Goal: Information Seeking & Learning: Learn about a topic

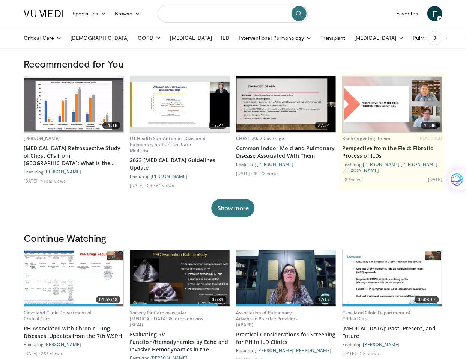
click at [253, 15] on input "Search topics, interventions" at bounding box center [233, 14] width 150 height 18
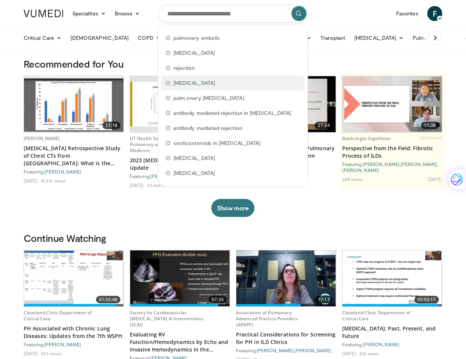
click at [215, 80] on span "[MEDICAL_DATA]" at bounding box center [194, 83] width 42 height 8
type input "**********"
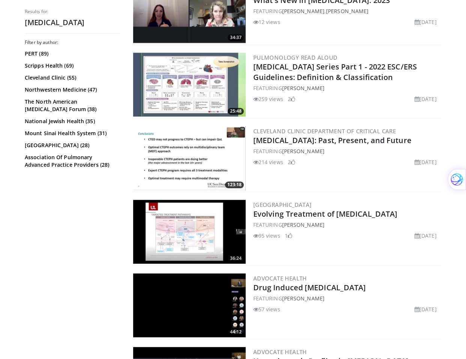
scroll to position [601, 0]
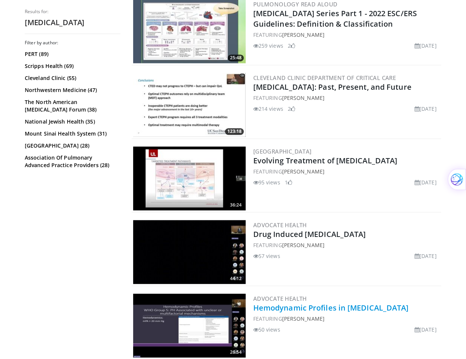
click at [316, 304] on link "Hemodynamic Profiles in Pulmonary Hypertension" at bounding box center [331, 308] width 156 height 10
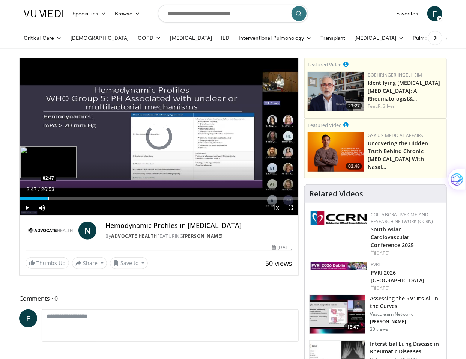
click at [48, 198] on div "Progress Bar" at bounding box center [48, 198] width 1 height 3
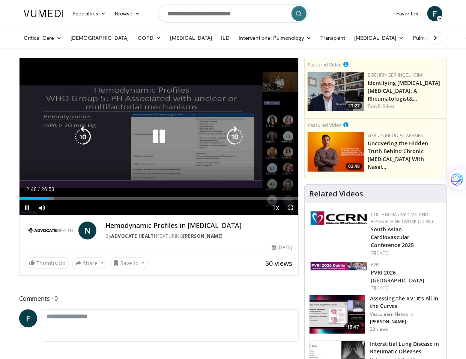
click at [289, 208] on span "Video Player" at bounding box center [291, 207] width 15 height 15
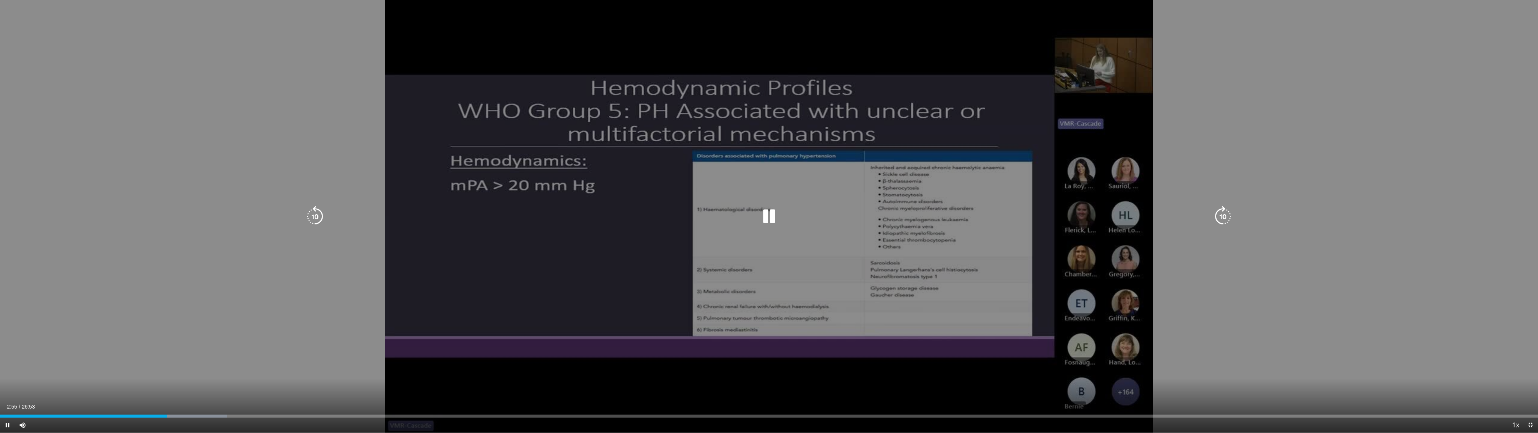
click at [472, 53] on div "10 seconds Tap to unmute" at bounding box center [769, 216] width 1538 height 432
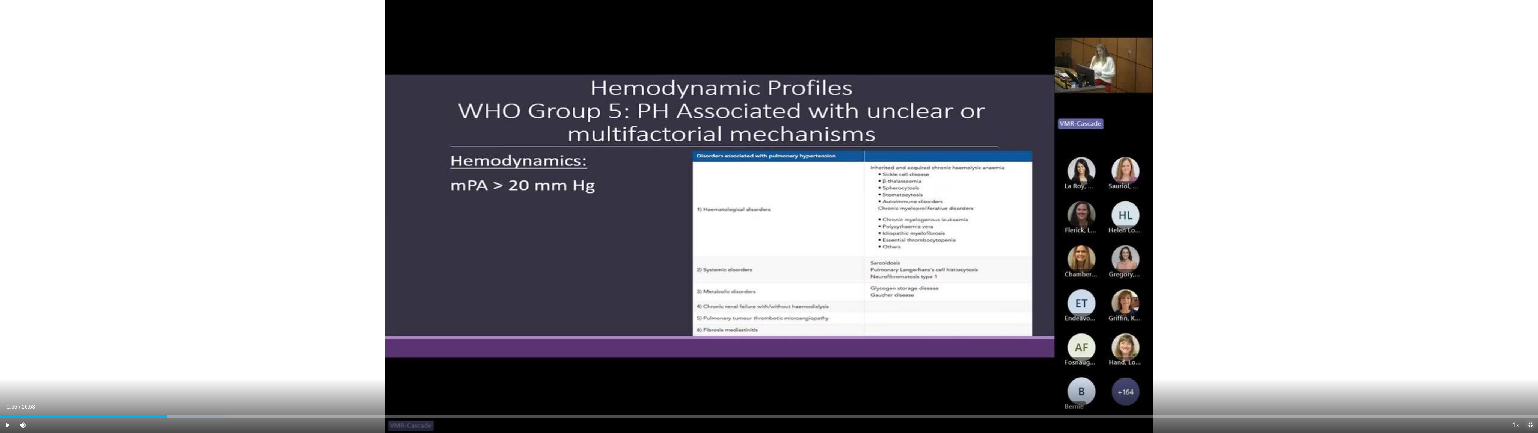
click at [472, 359] on span "Video Player" at bounding box center [1530, 424] width 15 height 15
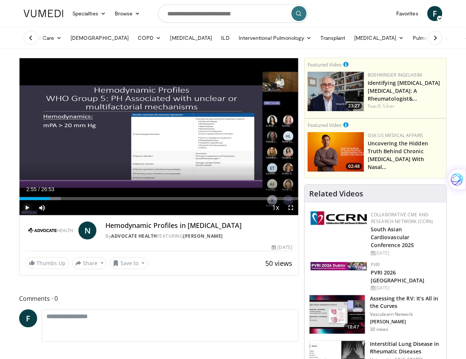
click at [26, 208] on span "Video Player" at bounding box center [27, 207] width 15 height 15
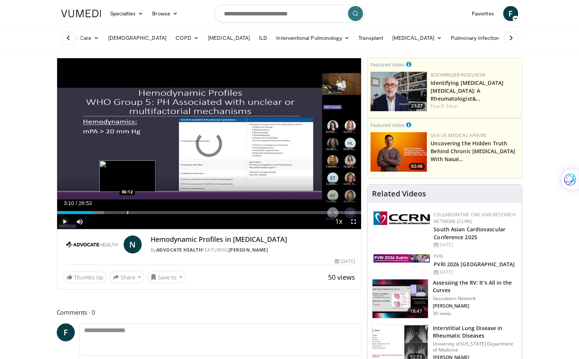
click at [127, 211] on div "Loaded : 15.50% 06:12 06:12" at bounding box center [209, 212] width 304 height 3
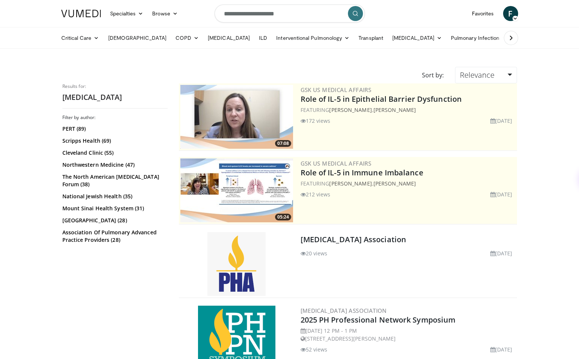
scroll to position [601, 0]
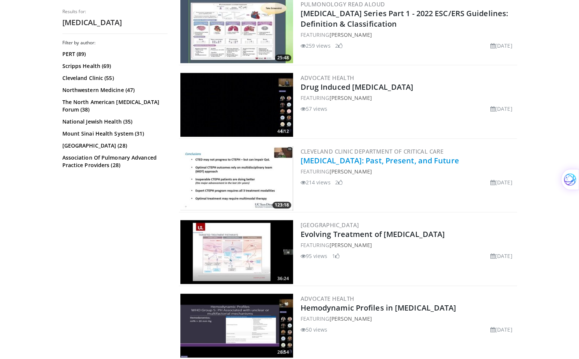
click at [336, 160] on link "Pulmonary Hypertension: Past, Present, and Future" at bounding box center [379, 160] width 158 height 10
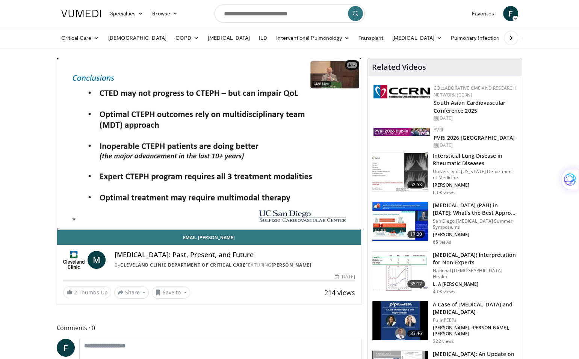
click at [96, 213] on div "10 seconds Tap to unmute" at bounding box center [209, 143] width 304 height 171
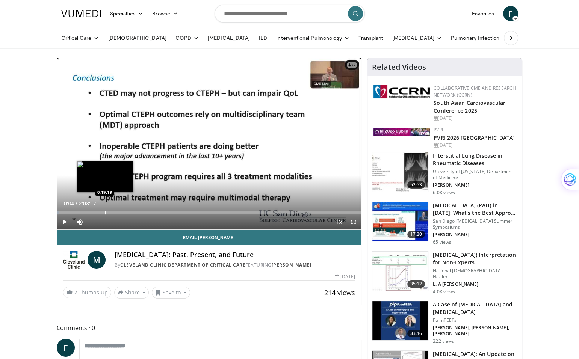
click at [105, 213] on div "Progress Bar" at bounding box center [105, 212] width 1 height 3
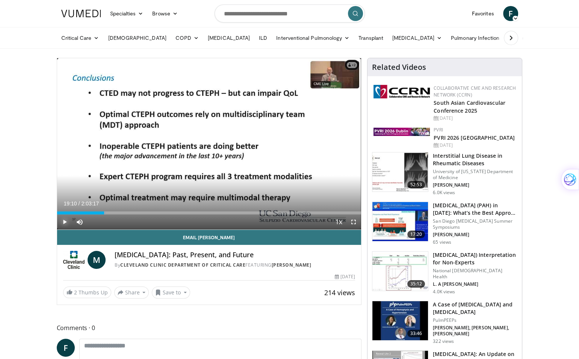
click at [63, 222] on span "Video Player" at bounding box center [64, 221] width 15 height 15
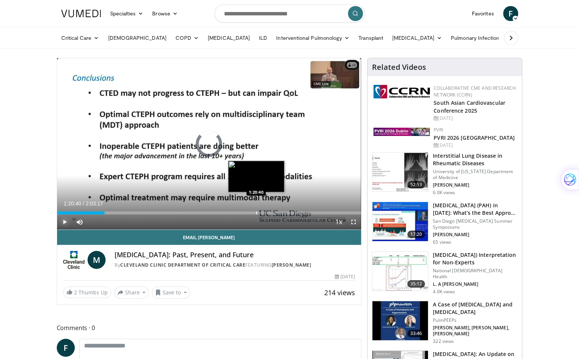
click at [256, 211] on div "Progress Bar" at bounding box center [256, 212] width 1 height 3
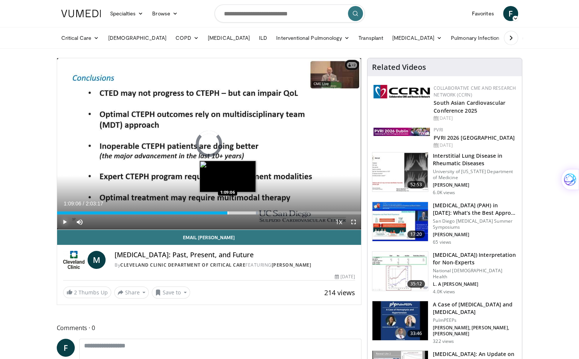
click at [227, 210] on div "Loaded : 66.10% 1:09:06 1:09:06" at bounding box center [209, 210] width 304 height 7
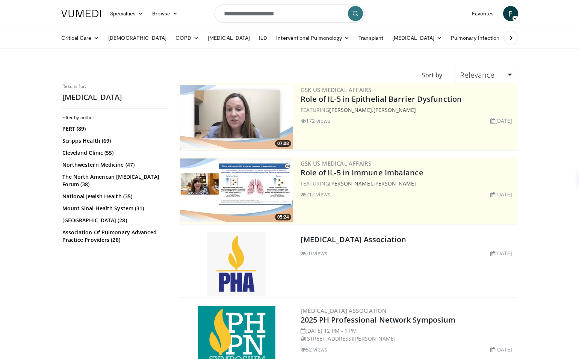
scroll to position [601, 0]
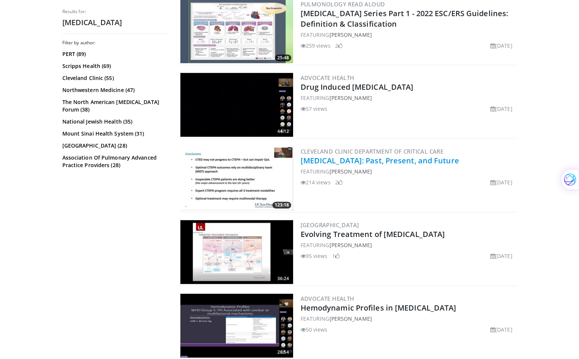
click at [330, 155] on link "[MEDICAL_DATA]: Past, Present, and Future" at bounding box center [379, 160] width 158 height 10
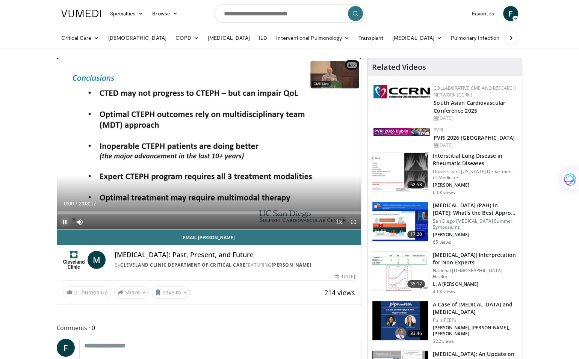
click at [71, 214] on span "Video Player" at bounding box center [64, 221] width 15 height 15
click at [75, 211] on div "Loaded : 0.54% 0:00:01 0:08:31" at bounding box center [209, 212] width 304 height 3
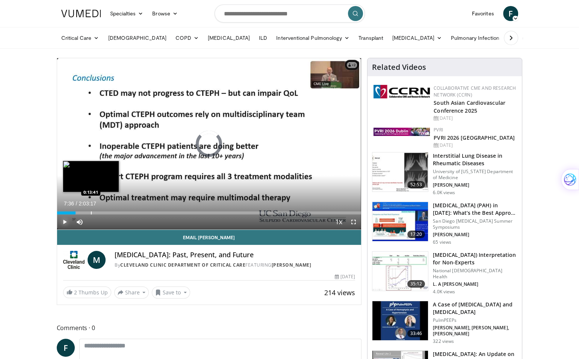
click at [91, 213] on div "Progress Bar" at bounding box center [91, 212] width 1 height 3
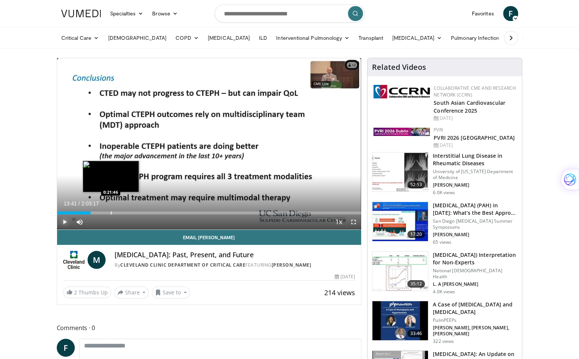
click at [111, 211] on div "Progress Bar" at bounding box center [111, 212] width 1 height 3
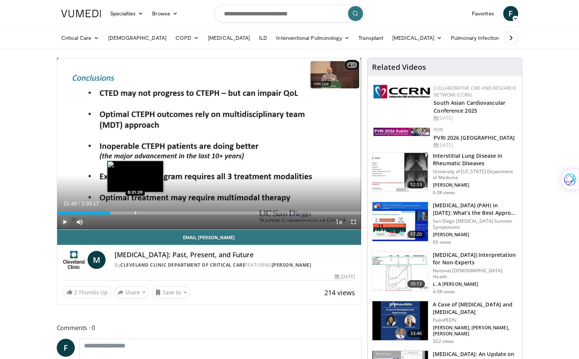
click at [135, 210] on div "Loaded : 17.71% 0:21:46 0:31:39" at bounding box center [209, 210] width 304 height 7
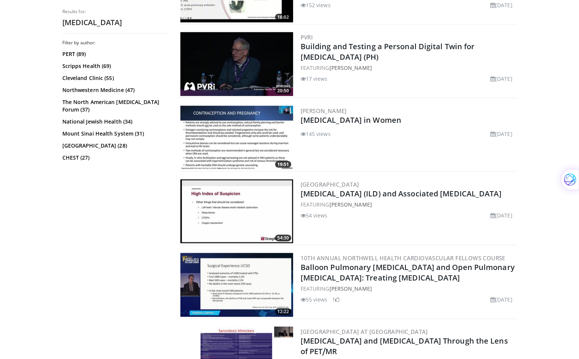
scroll to position [1615, 0]
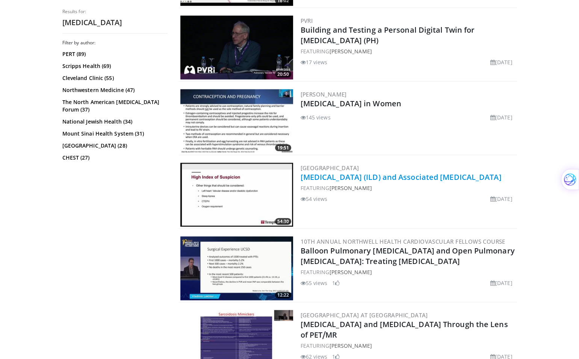
click at [363, 174] on link "[MEDICAL_DATA] (ILD) and Associated [MEDICAL_DATA]" at bounding box center [400, 177] width 201 height 10
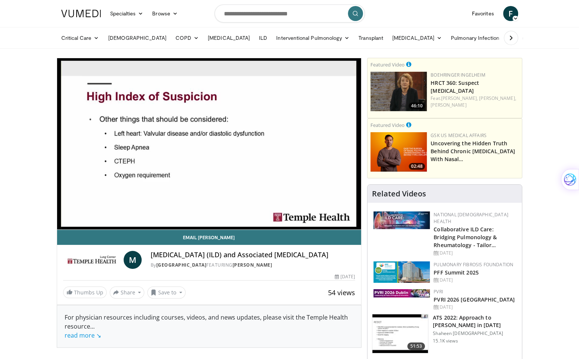
click at [78, 210] on video-js "**********" at bounding box center [209, 144] width 304 height 172
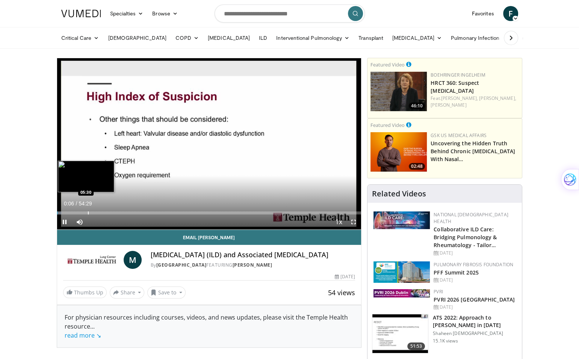
click at [87, 210] on div "Loaded : 1.51% 00:06 05:30" at bounding box center [209, 210] width 304 height 7
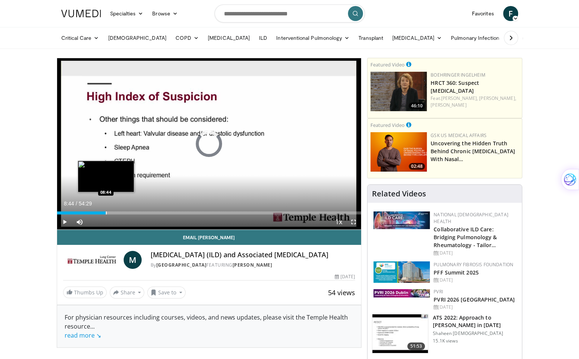
click at [106, 213] on div "Progress Bar" at bounding box center [106, 212] width 1 height 3
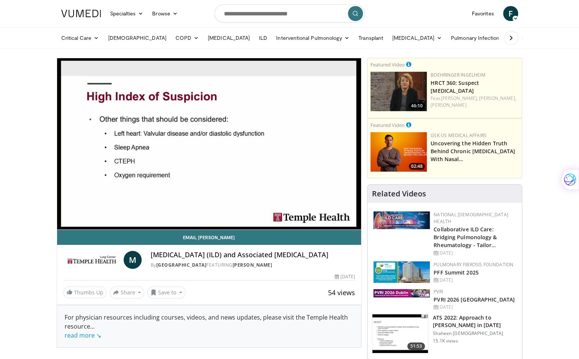
click at [130, 212] on video-js "**********" at bounding box center [209, 144] width 304 height 172
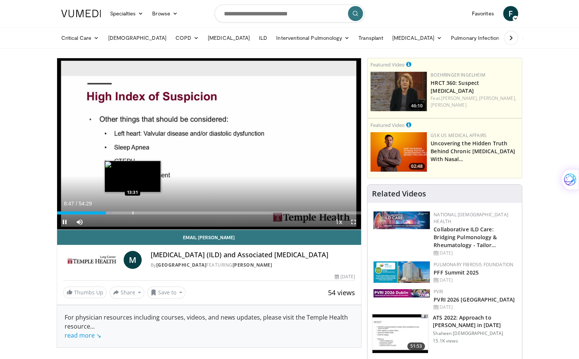
click at [133, 213] on div "Progress Bar" at bounding box center [133, 212] width 1 height 3
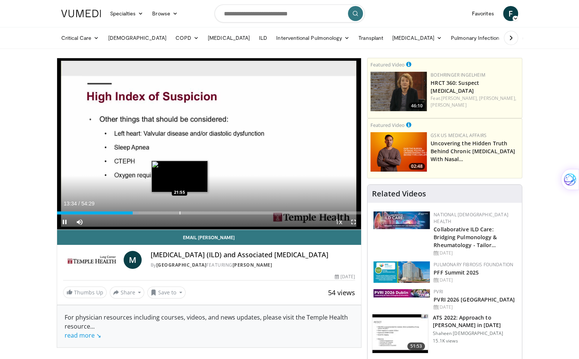
click at [179, 211] on div "Progress Bar" at bounding box center [179, 212] width 1 height 3
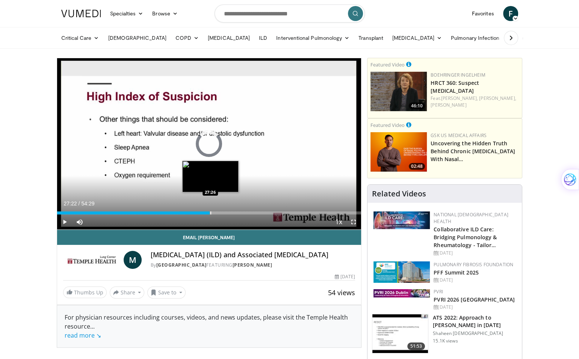
click at [210, 213] on div "Progress Bar" at bounding box center [210, 212] width 1 height 3
click at [235, 213] on div "Progress Bar" at bounding box center [235, 212] width 1 height 3
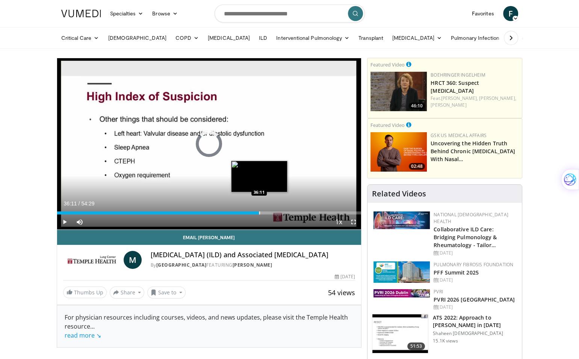
click at [259, 210] on div "Loaded : 0.00% 36:11 36:11" at bounding box center [209, 210] width 304 height 7
click at [280, 212] on div "Progress Bar" at bounding box center [280, 212] width 1 height 3
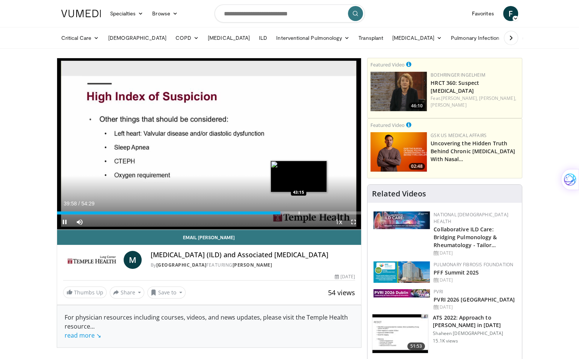
click at [297, 211] on div "Loaded : 74.63% 39:59 43:15" at bounding box center [209, 212] width 304 height 3
click at [356, 221] on span "Video Player" at bounding box center [353, 221] width 15 height 15
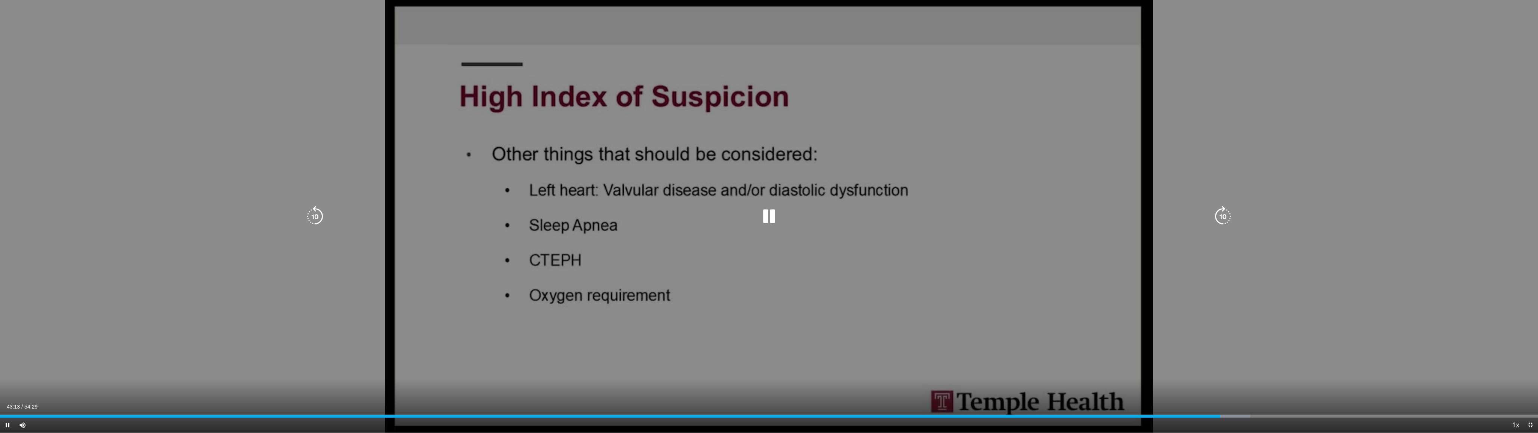
click at [578, 205] on div "10 seconds Tap to unmute" at bounding box center [769, 216] width 1538 height 432
click at [578, 212] on icon "Video Player" at bounding box center [769, 216] width 21 height 21
click at [578, 214] on icon "Video Player" at bounding box center [1223, 216] width 21 height 21
click at [578, 213] on icon "Video Player" at bounding box center [1223, 216] width 21 height 21
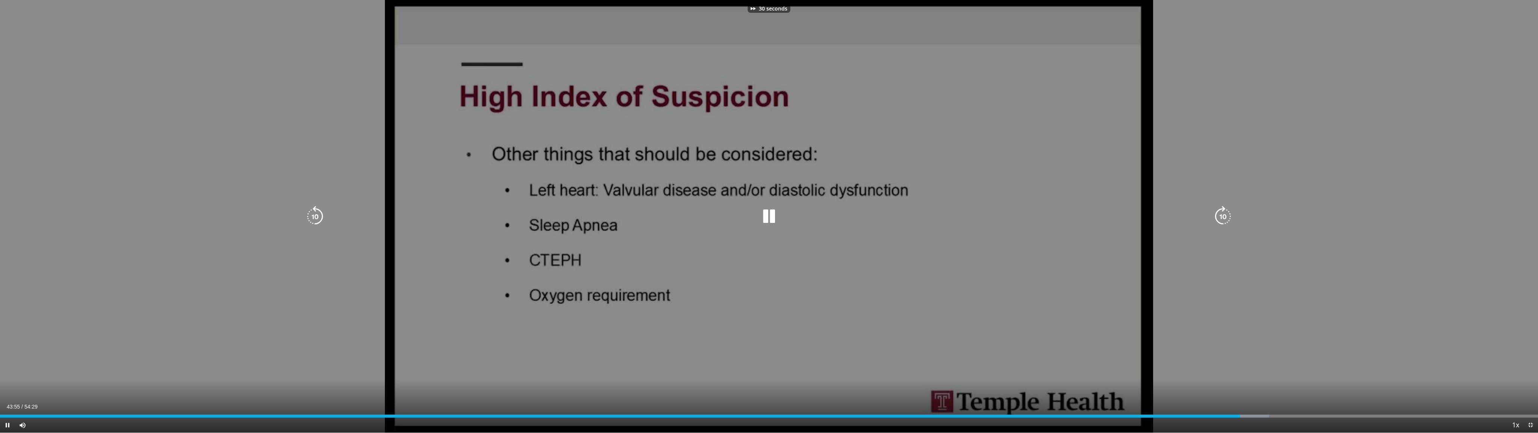
click at [578, 213] on icon "Video Player" at bounding box center [1223, 216] width 21 height 21
click at [578, 216] on icon "Video Player" at bounding box center [1223, 216] width 21 height 21
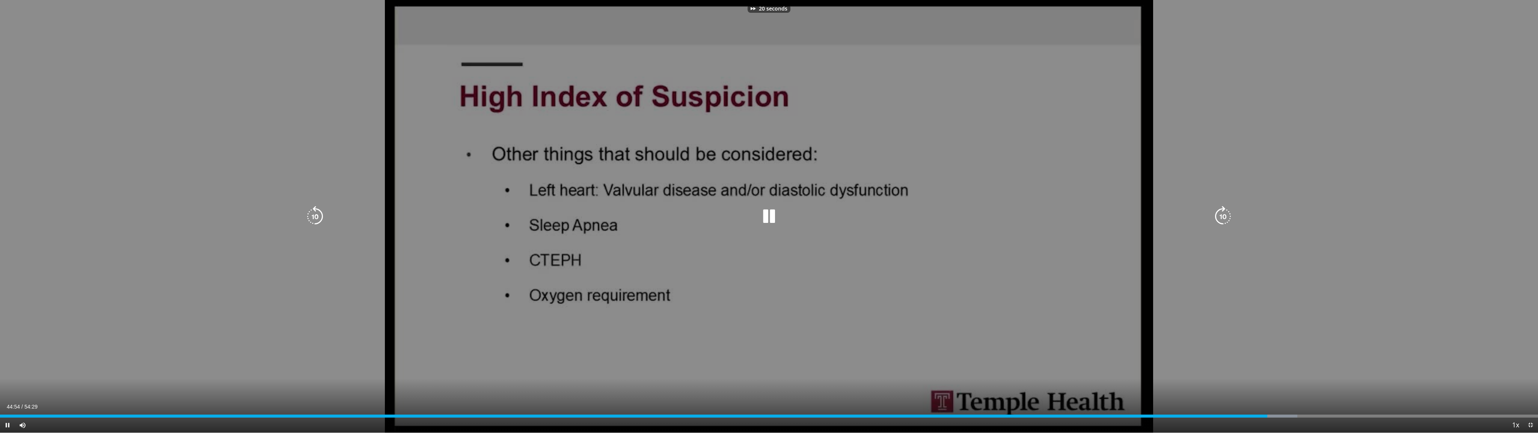
click at [578, 216] on icon "Video Player" at bounding box center [1223, 216] width 21 height 21
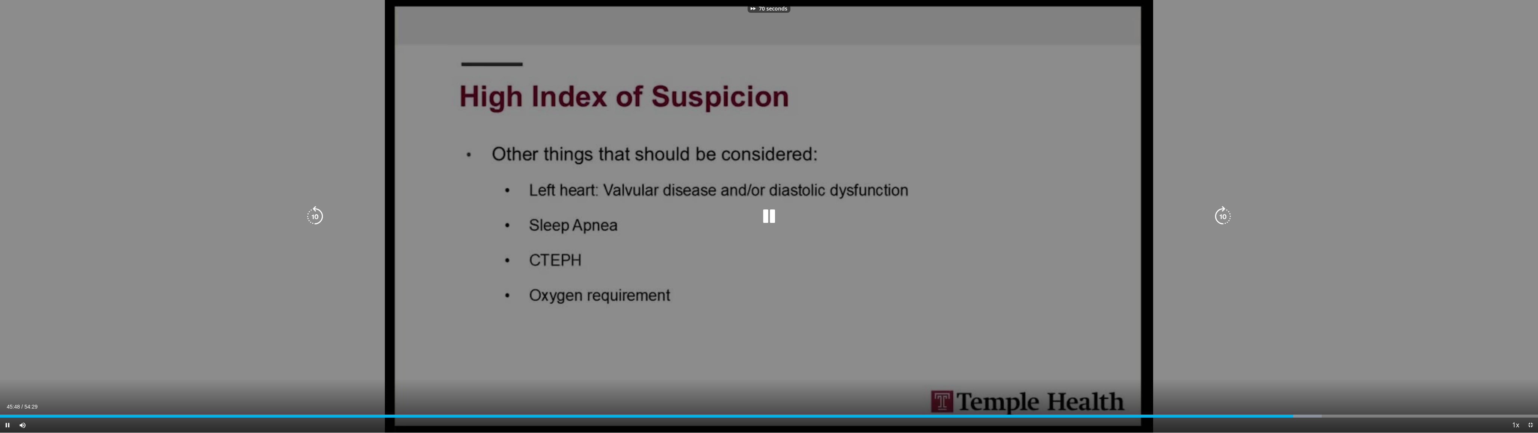
click at [578, 217] on icon "Video Player" at bounding box center [1223, 216] width 21 height 21
drag, startPoint x: 1223, startPoint y: 215, endPoint x: 1247, endPoint y: 234, distance: 30.2
click at [578, 216] on icon "Video Player" at bounding box center [1223, 216] width 21 height 21
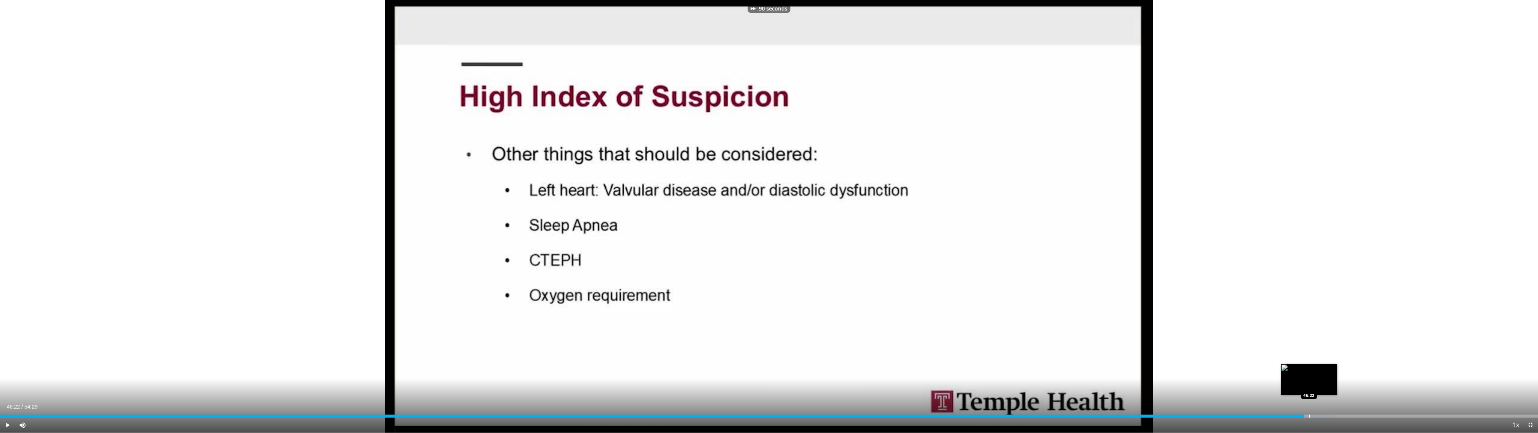
click at [578, 359] on div "Progress Bar" at bounding box center [1309, 415] width 1 height 3
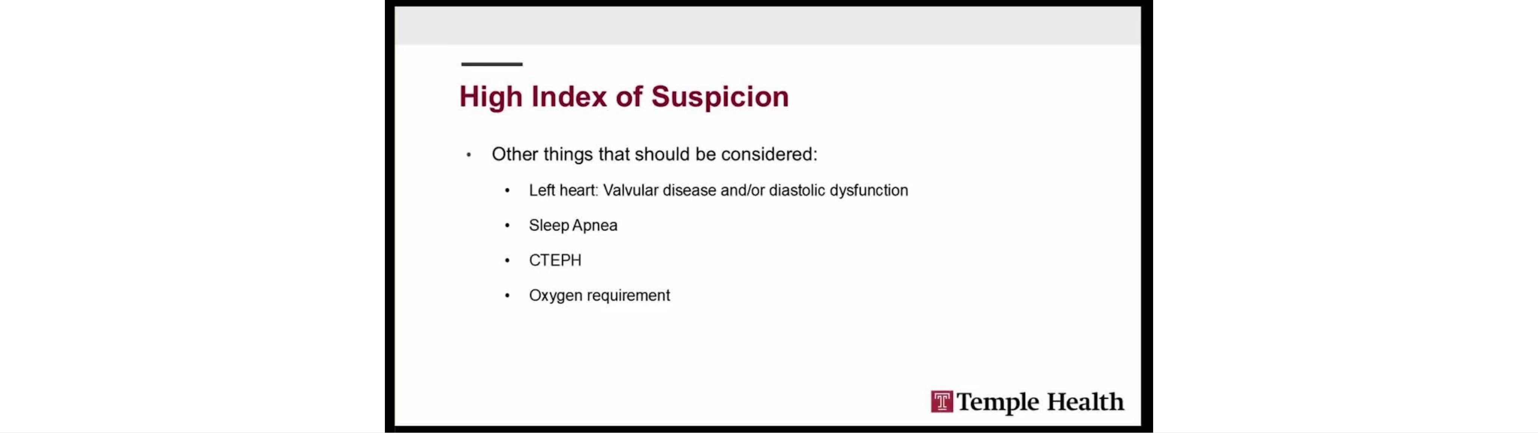
click at [578, 359] on video-js "**********" at bounding box center [769, 216] width 1538 height 433
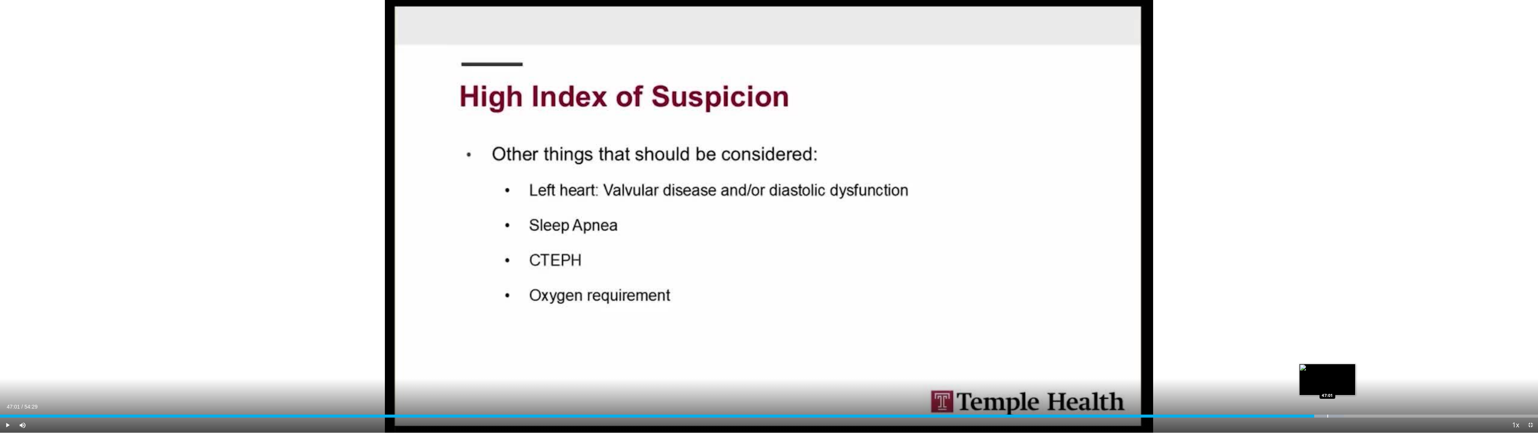
click at [578, 359] on div "Progress Bar" at bounding box center [1327, 415] width 1 height 3
click at [578, 359] on div "Progress Bar" at bounding box center [1338, 415] width 1 height 3
click at [578, 359] on div "Progress Bar" at bounding box center [1356, 415] width 1 height 3
click at [578, 359] on div "Loaded : 90.23% 48:07 47:50" at bounding box center [769, 415] width 1538 height 3
click at [578, 359] on div "Progress Bar" at bounding box center [1347, 415] width 1 height 3
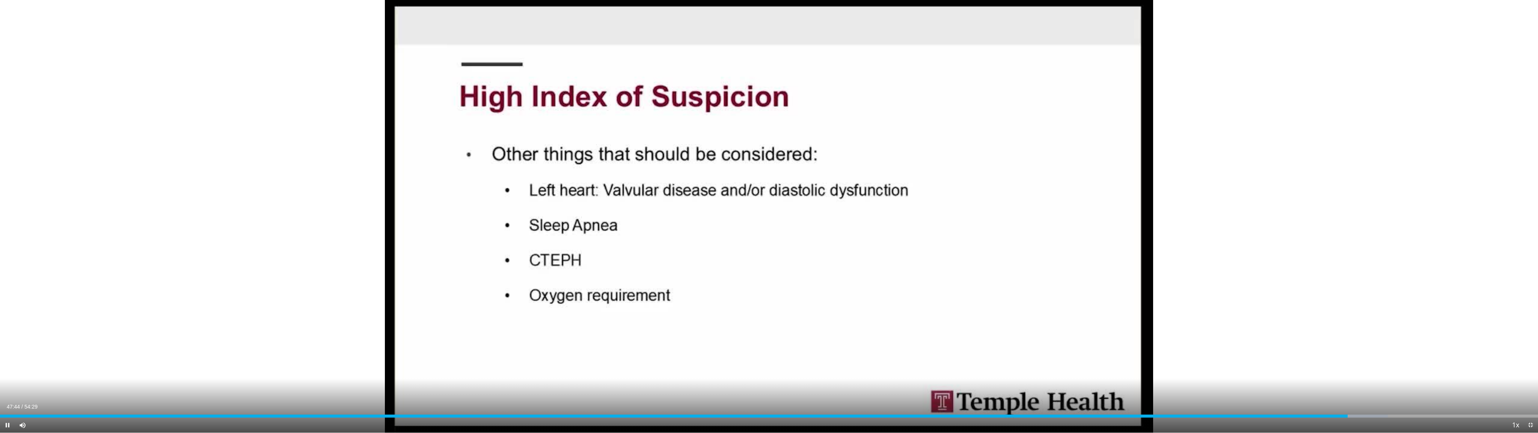
click at [578, 359] on div "Current Time 47:44 / Duration 54:29 Pause Skip Backward Skip Forward Mute 0% Lo…" at bounding box center [769, 424] width 1538 height 15
click at [578, 359] on div "Progress Bar" at bounding box center [1333, 415] width 1 height 3
click at [578, 359] on span "Video Player" at bounding box center [1530, 424] width 15 height 15
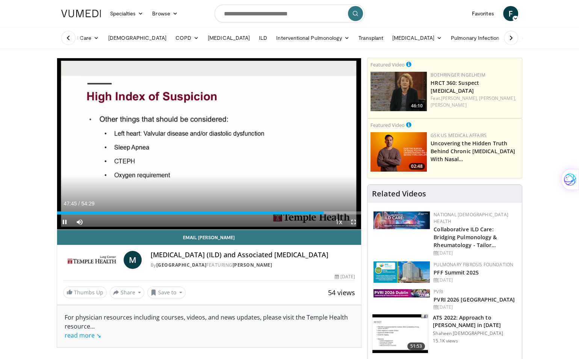
click at [352, 220] on span "Video Player" at bounding box center [353, 221] width 15 height 15
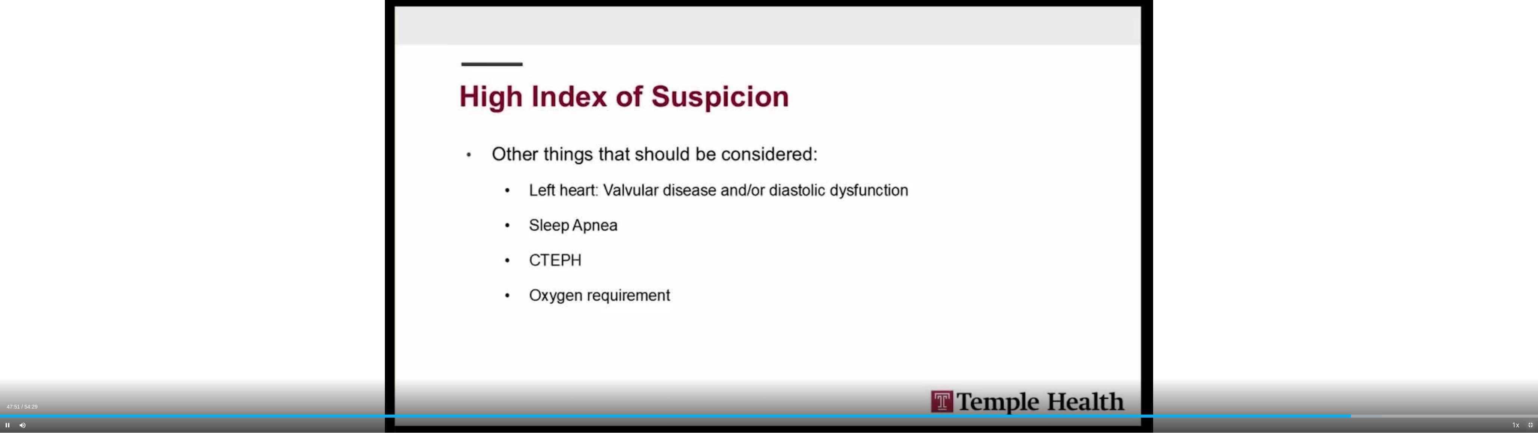
click at [578, 359] on span "Video Player" at bounding box center [1530, 424] width 15 height 15
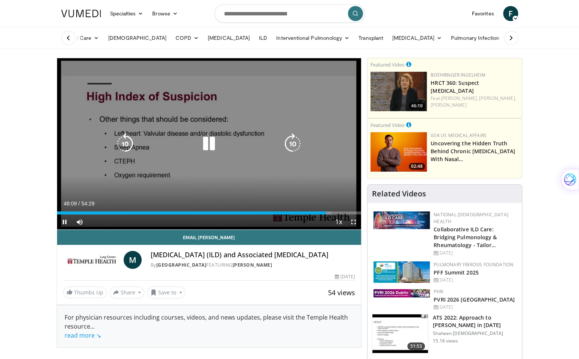
click at [124, 144] on icon "Video Player" at bounding box center [125, 143] width 21 height 21
click at [127, 145] on icon "Video Player" at bounding box center [125, 143] width 21 height 21
click at [123, 146] on icon "Video Player" at bounding box center [125, 143] width 21 height 21
